Goal: Transaction & Acquisition: Purchase product/service

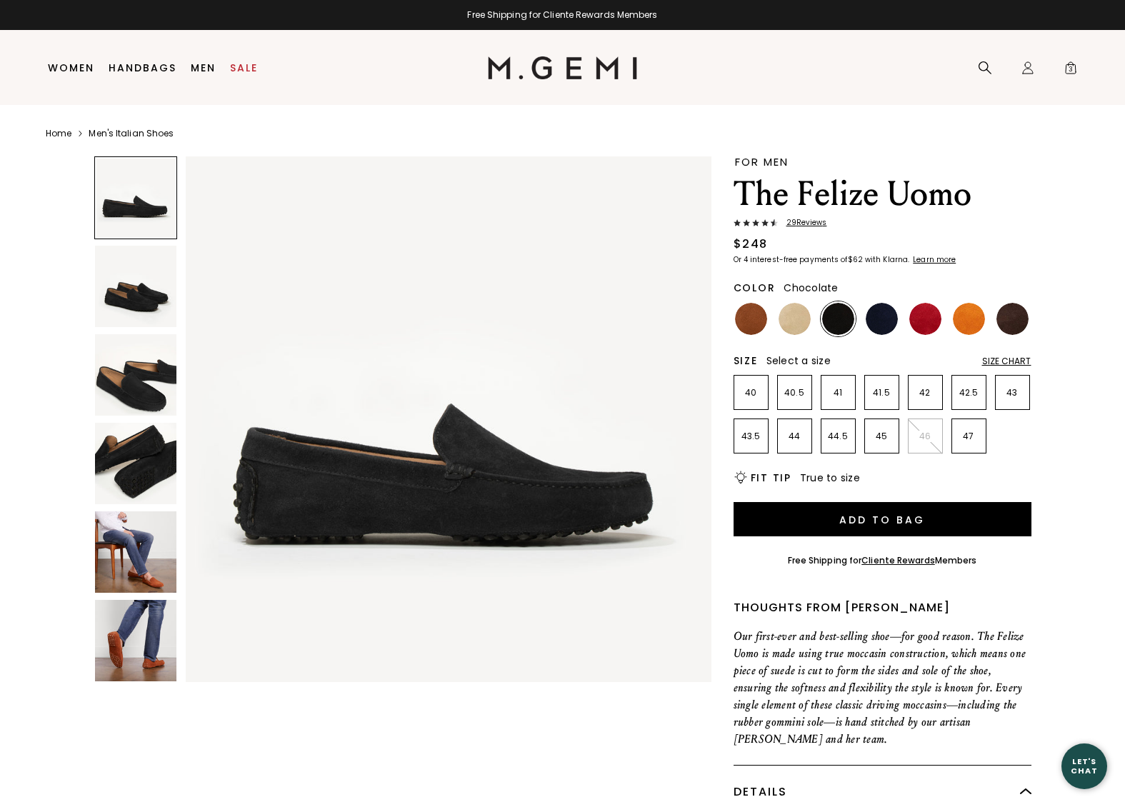
click at [1014, 316] on img at bounding box center [1012, 319] width 32 height 32
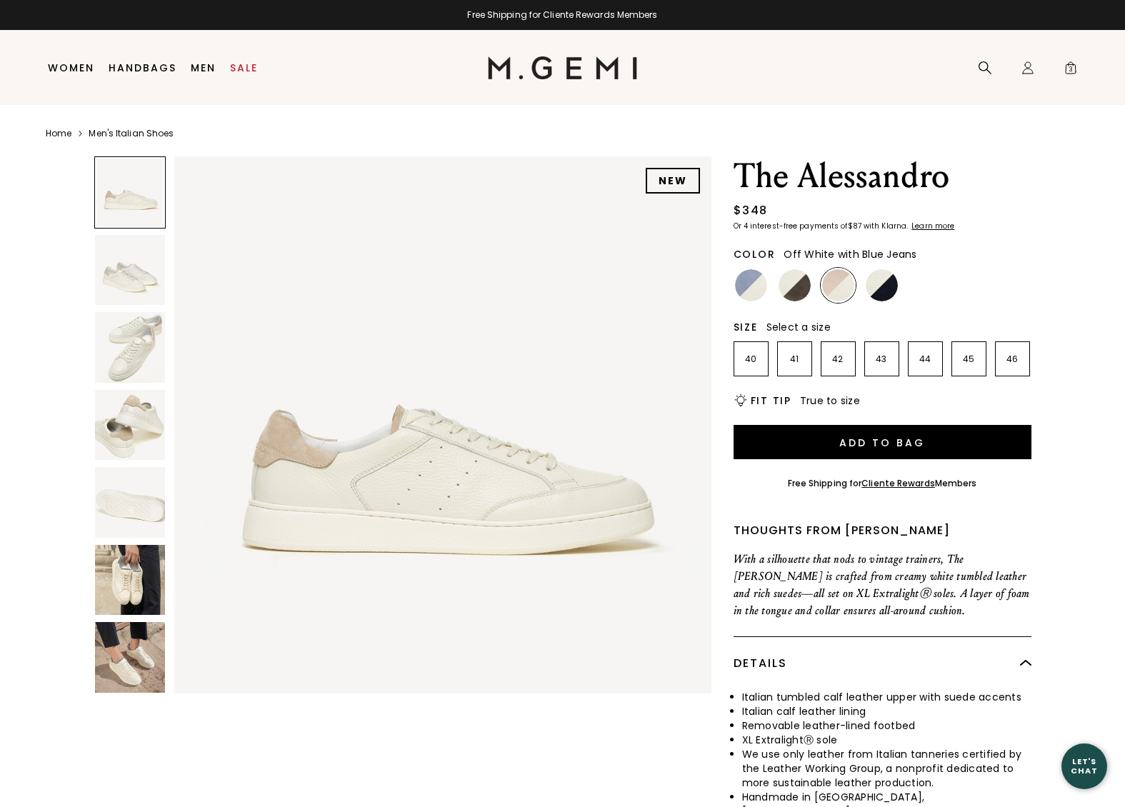
click at [748, 288] on img at bounding box center [751, 285] width 32 height 32
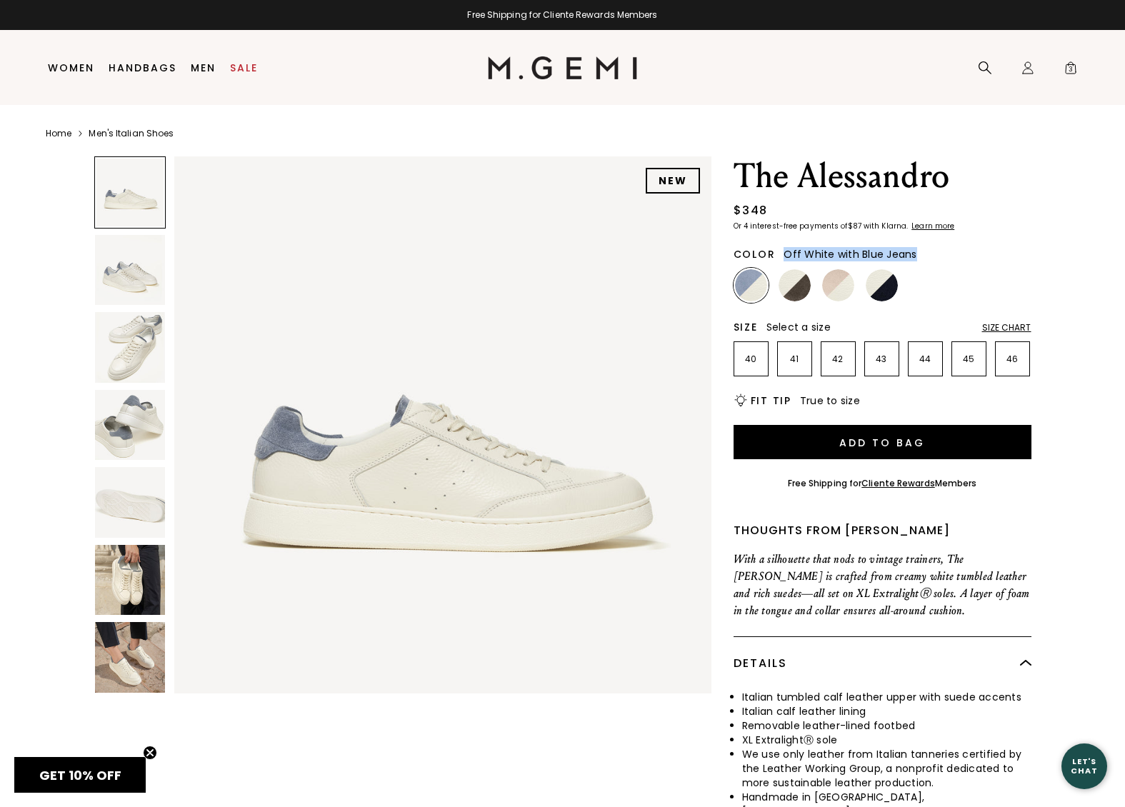
drag, startPoint x: 920, startPoint y: 253, endPoint x: 778, endPoint y: 256, distance: 142.1
click at [778, 256] on div "Color Off White with Blue Jeans" at bounding box center [882, 251] width 298 height 21
copy span "Off White with Blue Jeans"
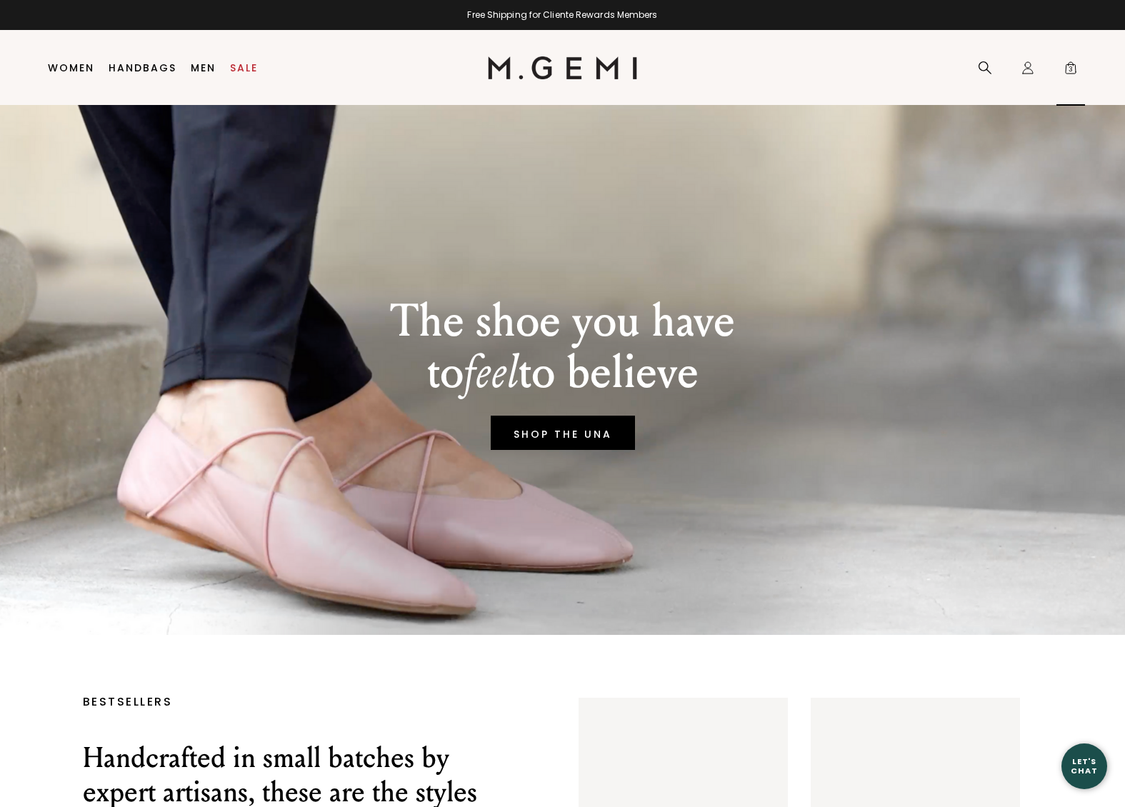
click at [1065, 77] on span "3" at bounding box center [1070, 71] width 14 height 14
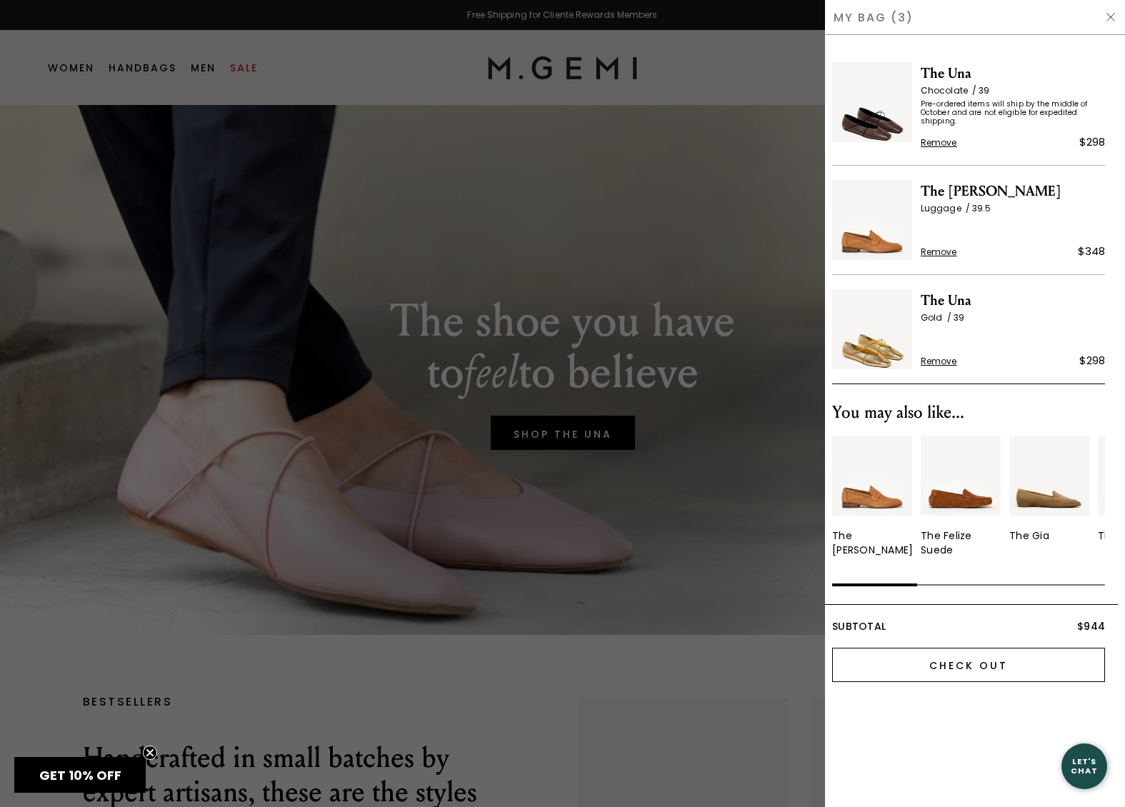
click at [959, 655] on input "Check Out" at bounding box center [968, 665] width 273 height 34
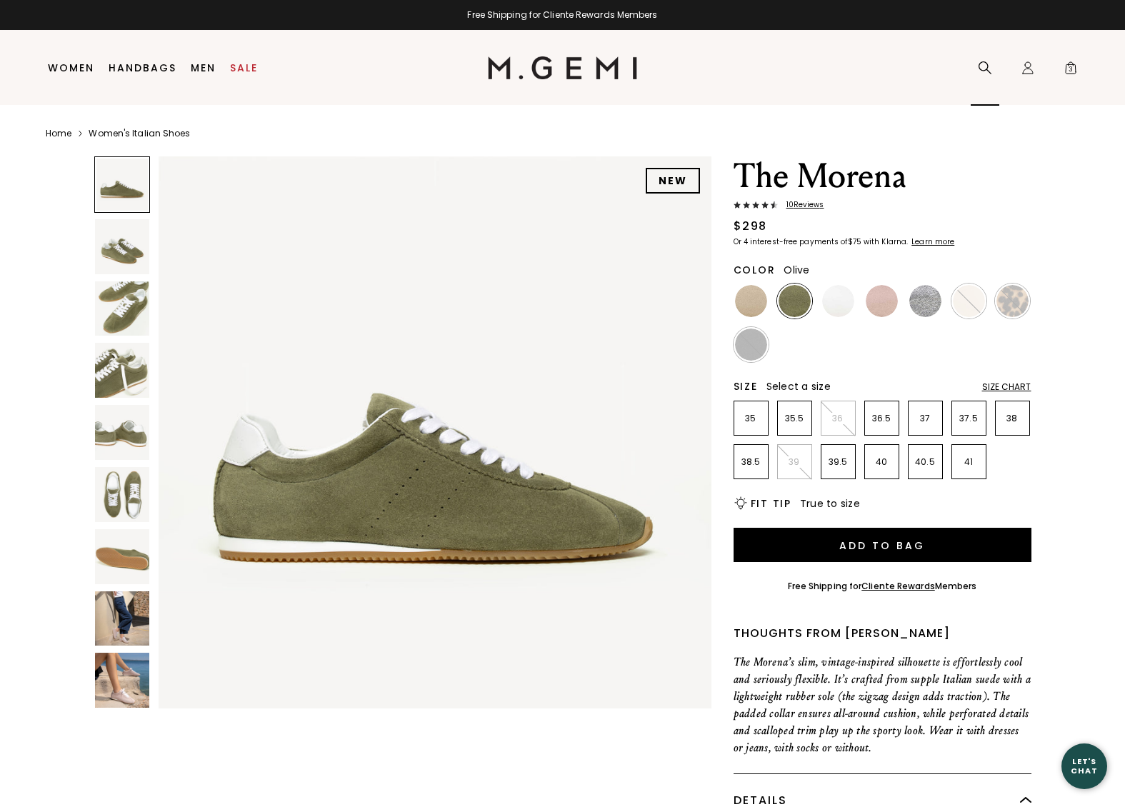
click at [982, 68] on icon at bounding box center [984, 68] width 14 height 14
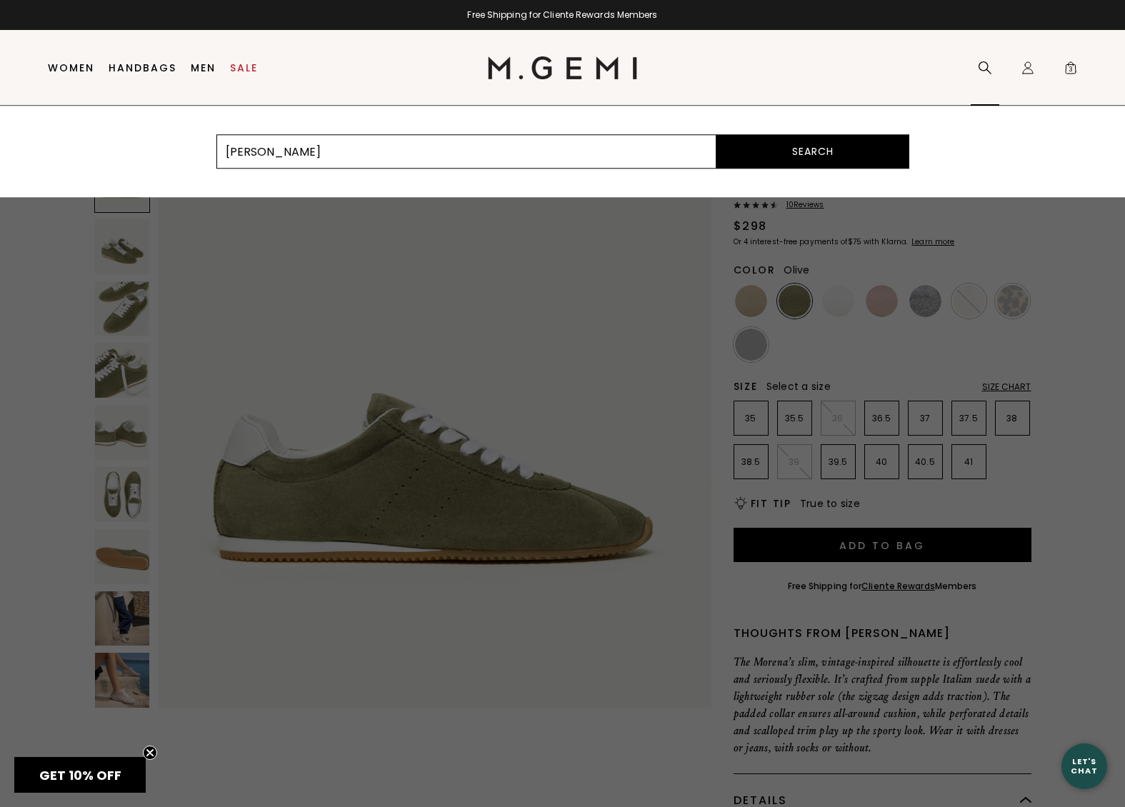
type input "olivia"
click at [716, 134] on button "Search" at bounding box center [812, 151] width 193 height 34
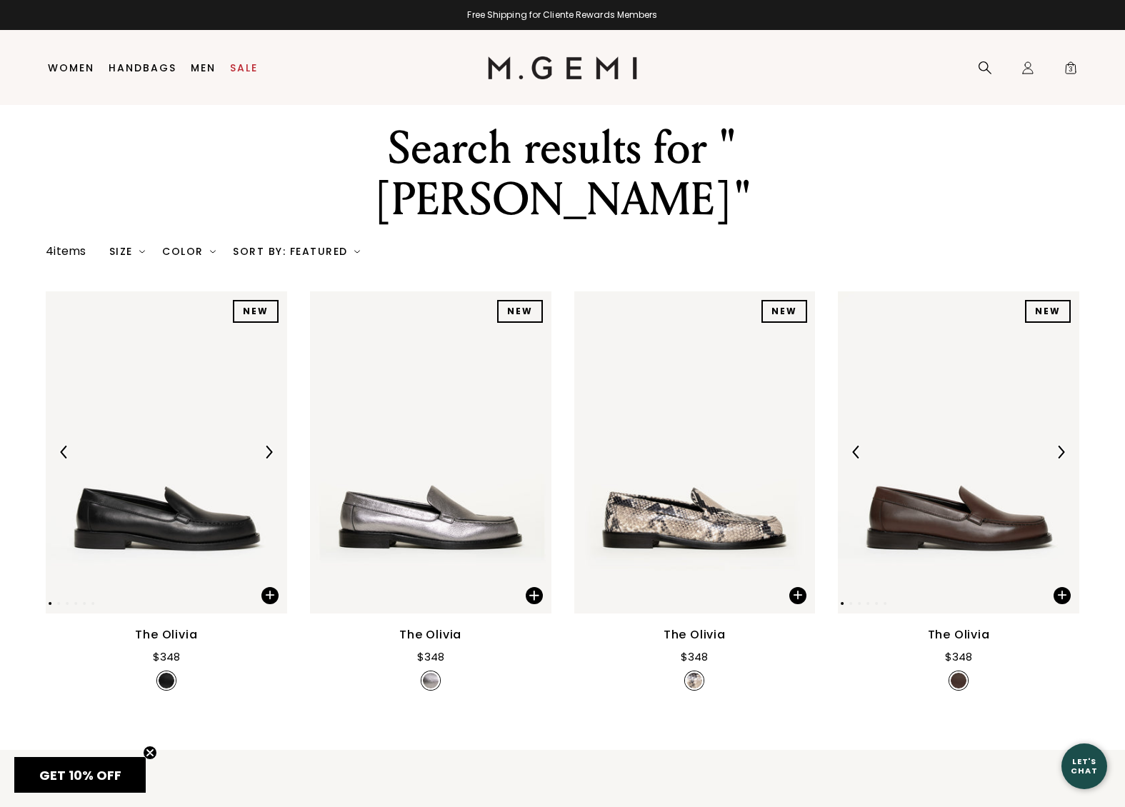
click at [935, 349] on img at bounding box center [958, 452] width 241 height 322
